Goal: Check status: Check status

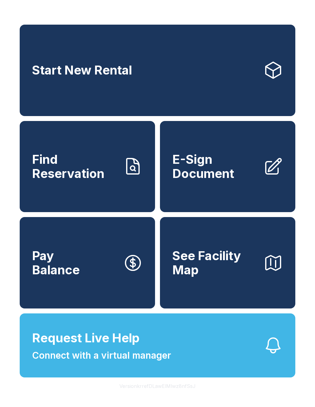
click at [91, 180] on span "Find Reservation" at bounding box center [75, 166] width 86 height 28
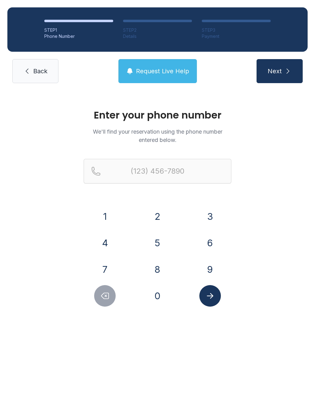
click at [155, 218] on button "2" at bounding box center [158, 217] width 22 height 22
click at [167, 292] on button "0" at bounding box center [158, 296] width 22 height 22
click at [167, 234] on div "5" at bounding box center [157, 243] width 43 height 22
click at [153, 242] on button "5" at bounding box center [158, 243] width 22 height 22
click at [215, 244] on button "6" at bounding box center [210, 243] width 22 height 22
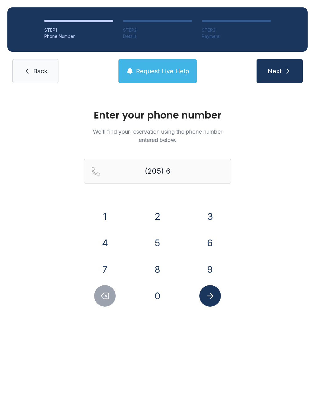
click at [209, 215] on button "3" at bounding box center [210, 217] width 22 height 22
click at [216, 268] on button "9" at bounding box center [210, 269] width 22 height 22
click at [214, 214] on button "3" at bounding box center [210, 217] width 22 height 22
click at [106, 269] on button "7" at bounding box center [105, 269] width 22 height 22
click at [159, 242] on button "5" at bounding box center [158, 243] width 22 height 22
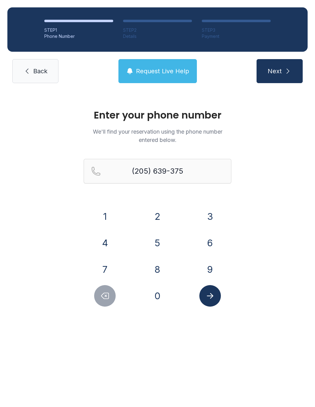
click at [203, 238] on button "6" at bounding box center [210, 243] width 22 height 22
type input "[PHONE_NUMBER]"
click at [220, 292] on button "Submit lookup form" at bounding box center [210, 296] width 22 height 22
